Goal: Use online tool/utility: Utilize a website feature to perform a specific function

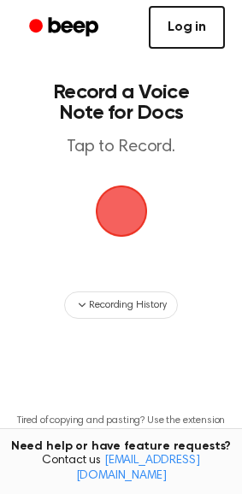
click at [190, 16] on link "Log in" at bounding box center [187, 27] width 76 height 43
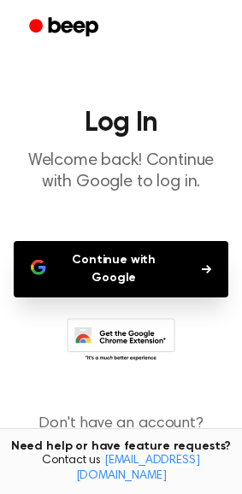
click at [201, 253] on button "Continue with Google" at bounding box center [121, 269] width 214 height 56
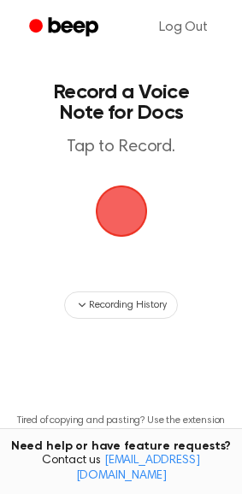
click at [126, 200] on span "button" at bounding box center [121, 211] width 52 height 52
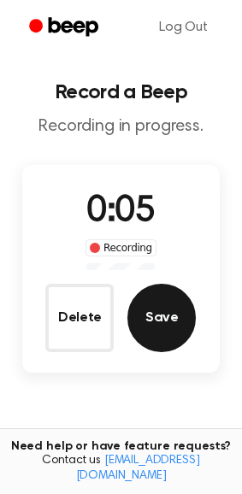
click at [146, 309] on button "Save" at bounding box center [161, 317] width 68 height 68
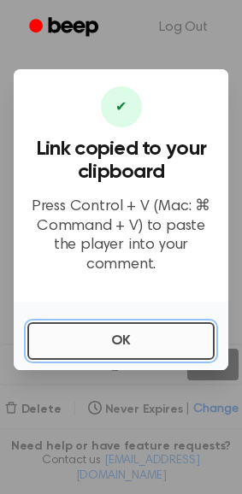
click at [130, 336] on button "OK" at bounding box center [120, 341] width 187 height 38
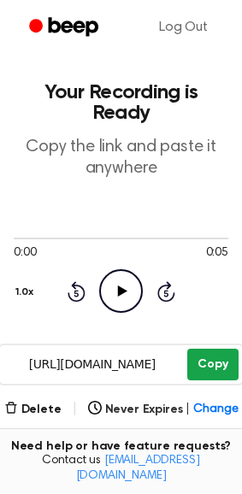
click at [225, 348] on button "Copy" at bounding box center [212, 364] width 50 height 32
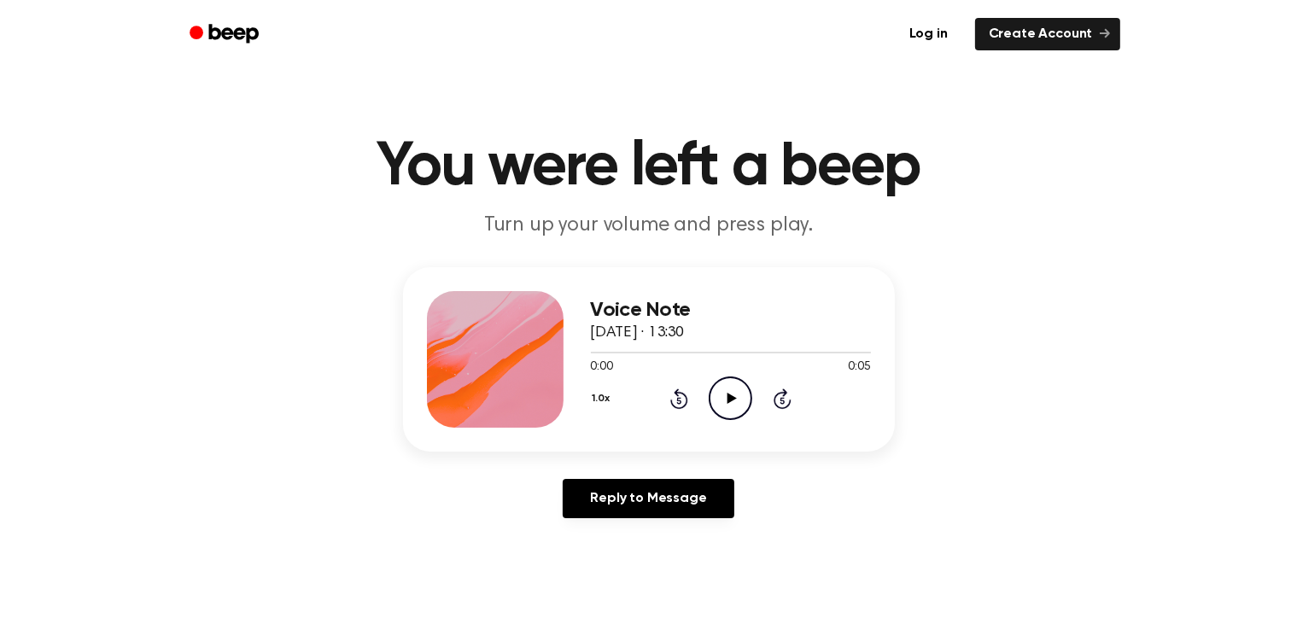
click at [726, 381] on icon "Play Audio" at bounding box center [731, 399] width 44 height 44
click at [1184, 496] on div "Voice Note [DATE] · 13:30 0:03 0:05 Your browser does not support the [object O…" at bounding box center [648, 399] width 1256 height 265
